Goal: Navigation & Orientation: Find specific page/section

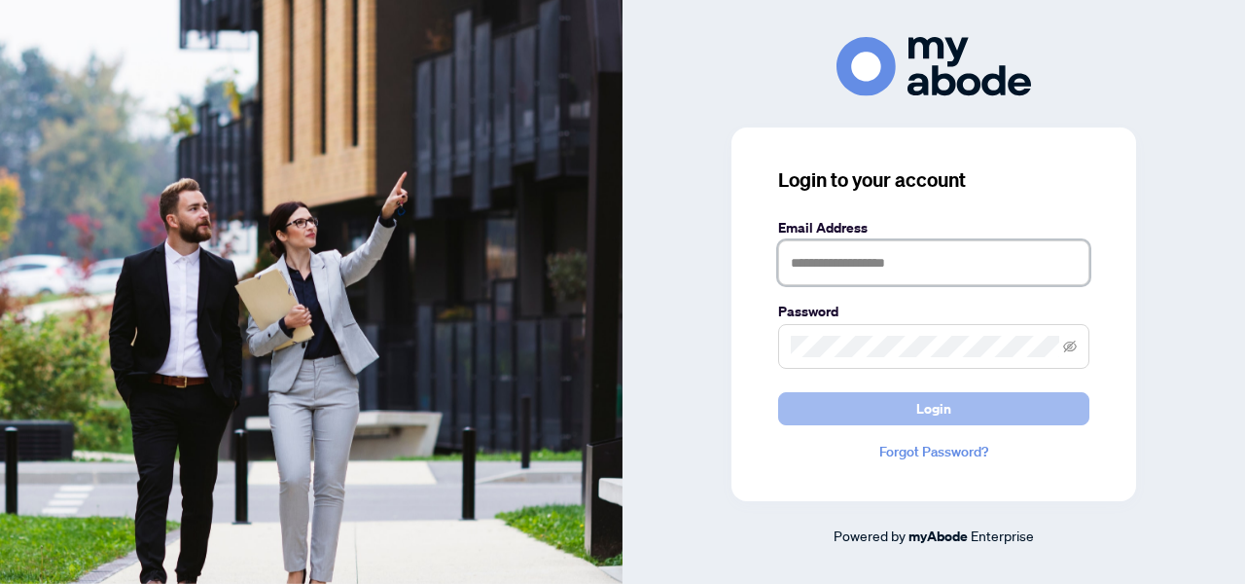
type input "**********"
click at [927, 417] on span "Login" at bounding box center [933, 408] width 35 height 31
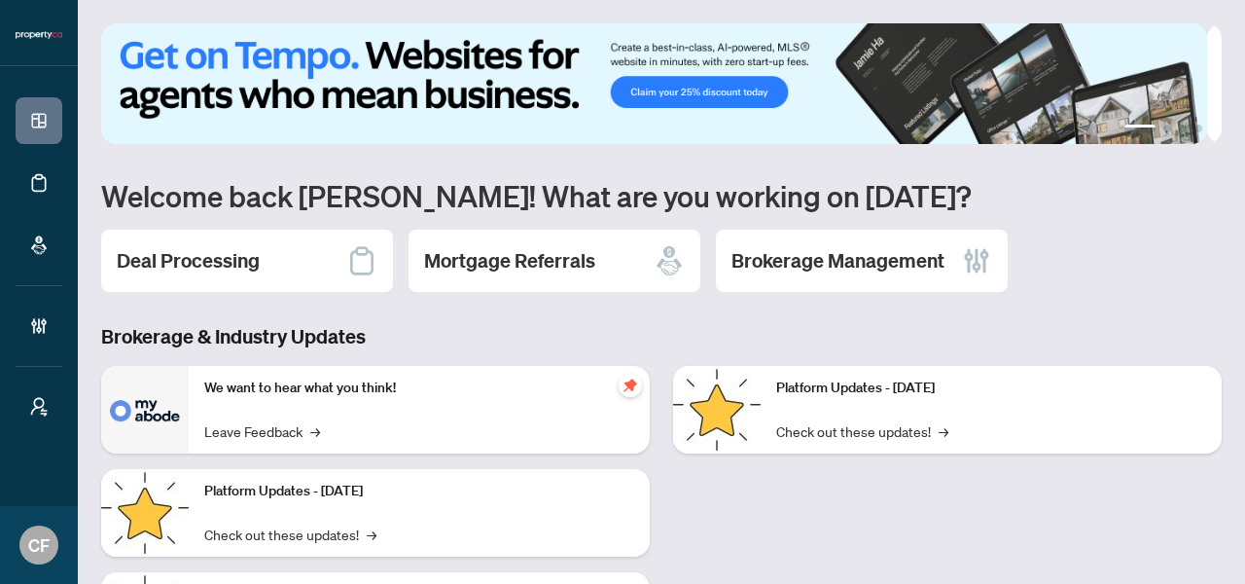
click at [1196, 534] on icon "Open asap" at bounding box center [1197, 545] width 24 height 24
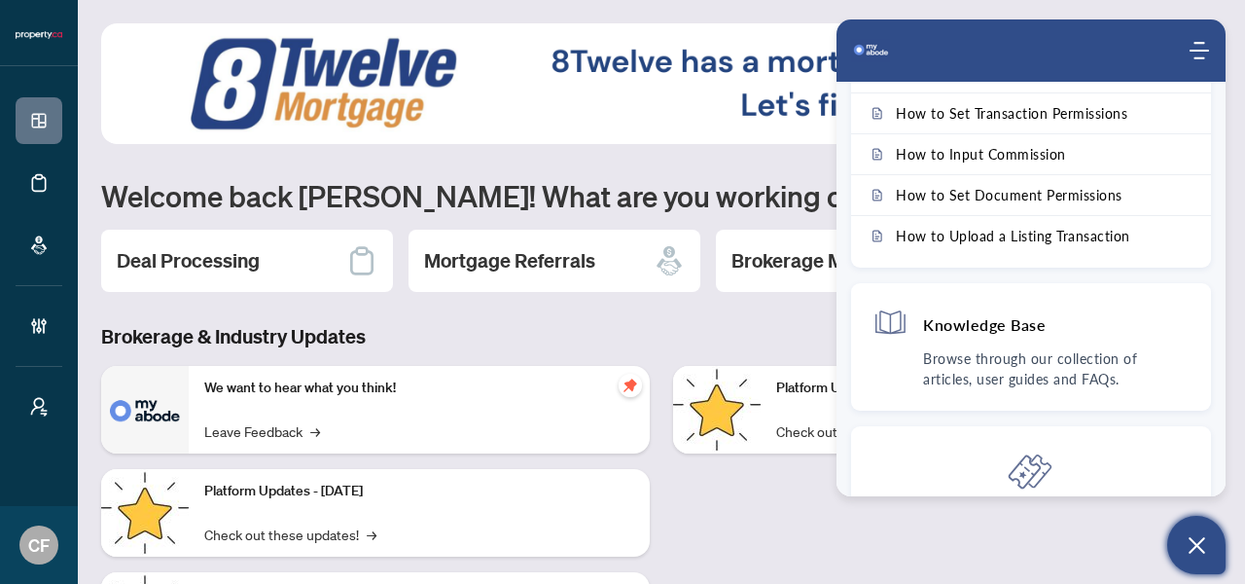
scroll to position [246, 0]
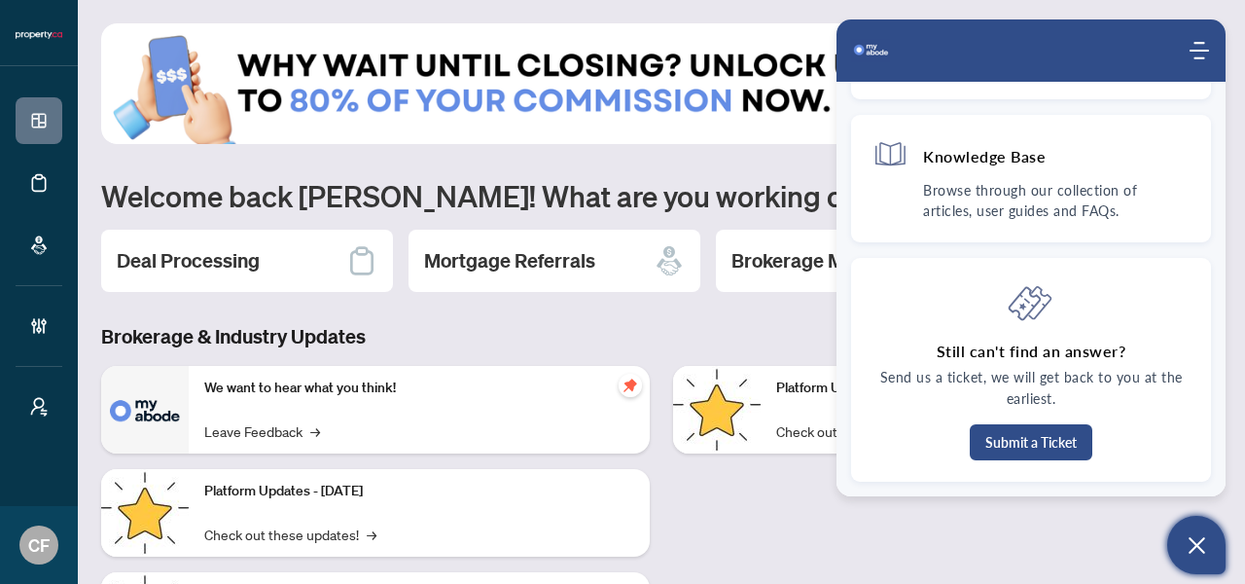
click at [713, 95] on img at bounding box center [654, 83] width 1106 height 121
click at [1200, 53] on icon "Modules Menu" at bounding box center [1199, 50] width 19 height 19
